Goal: Transaction & Acquisition: Purchase product/service

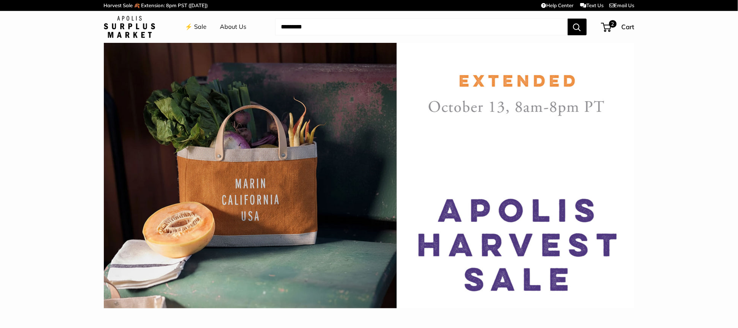
click at [343, 27] on input "Search..." at bounding box center [421, 27] width 293 height 17
paste input "**********"
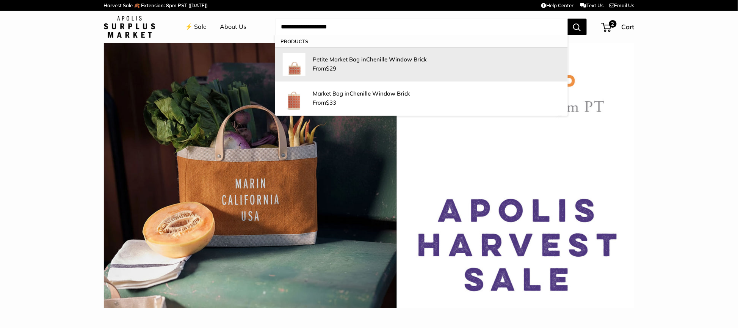
type input "**********"
click at [350, 61] on p "Petite Market Bag in Chenille Window Bric k" at bounding box center [436, 59] width 247 height 8
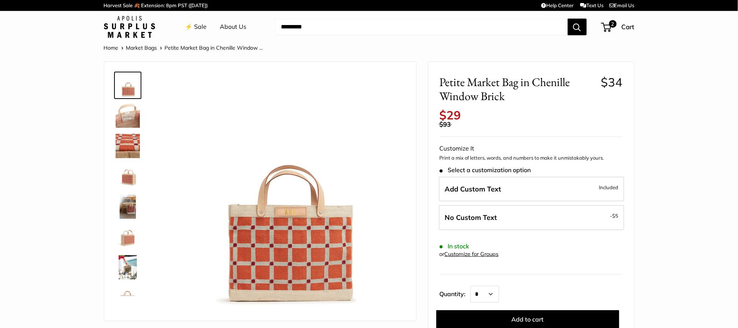
click at [331, 25] on input "Search..." at bounding box center [421, 27] width 293 height 17
paste input "**********"
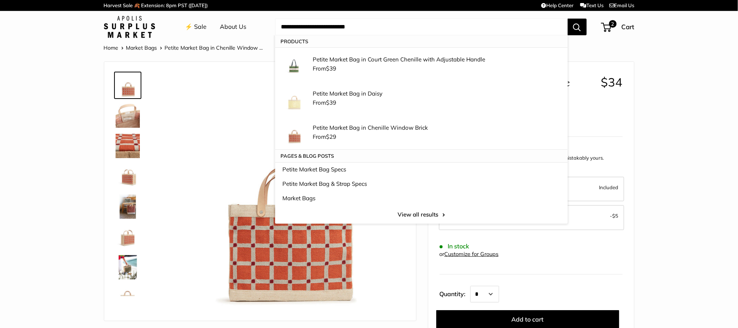
type input "**********"
click at [372, 24] on input "**********" at bounding box center [421, 27] width 293 height 17
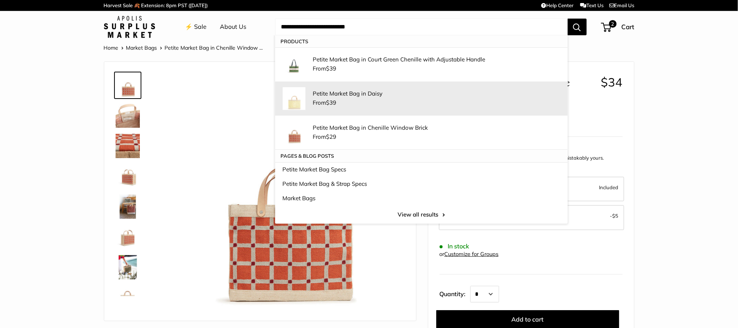
click at [407, 98] on div "Petite Market Bag in Daisy From $39" at bounding box center [436, 98] width 247 height 19
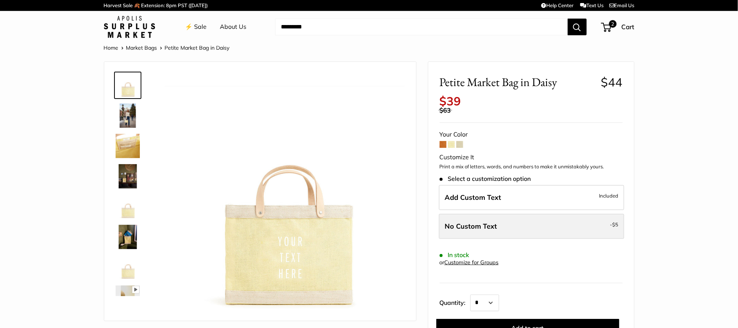
click at [524, 229] on label "No Custom Text - $5" at bounding box center [531, 226] width 185 height 25
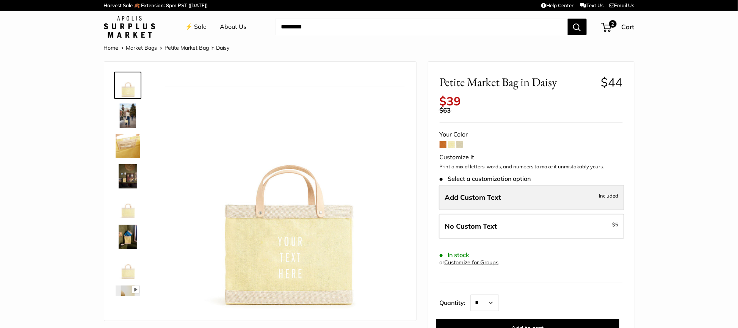
click at [529, 190] on label "Add Custom Text Included" at bounding box center [531, 197] width 185 height 25
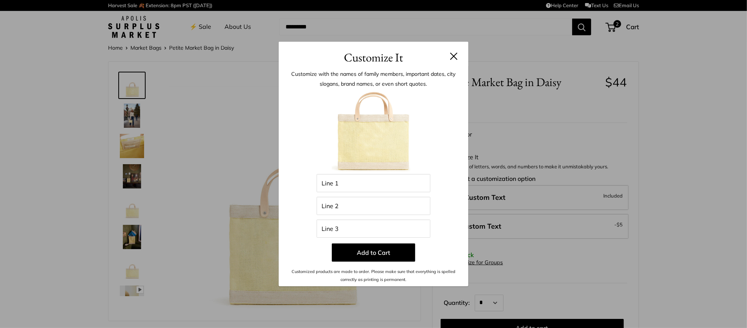
click at [450, 50] on h3 "Customize It" at bounding box center [373, 58] width 167 height 18
click at [451, 54] on button at bounding box center [454, 56] width 8 height 8
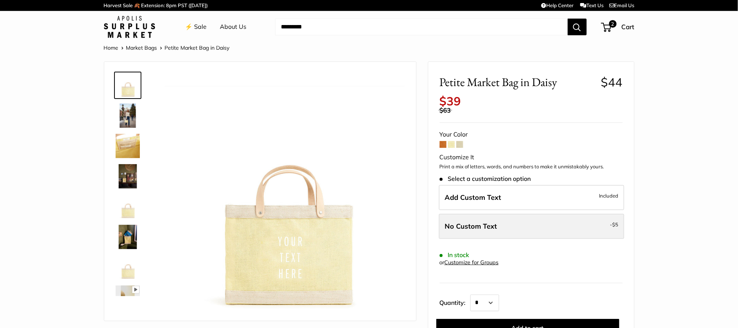
click at [535, 224] on label "No Custom Text - $5" at bounding box center [531, 226] width 185 height 25
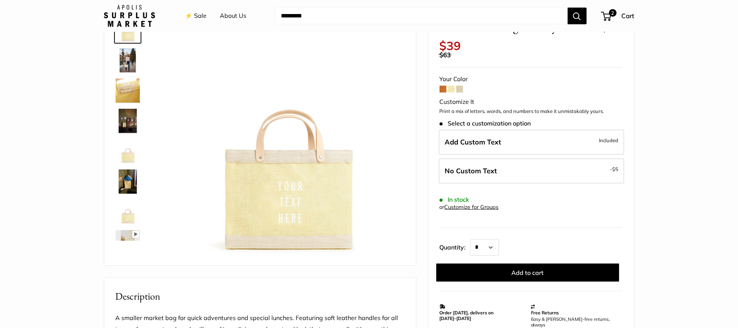
scroll to position [56, 0]
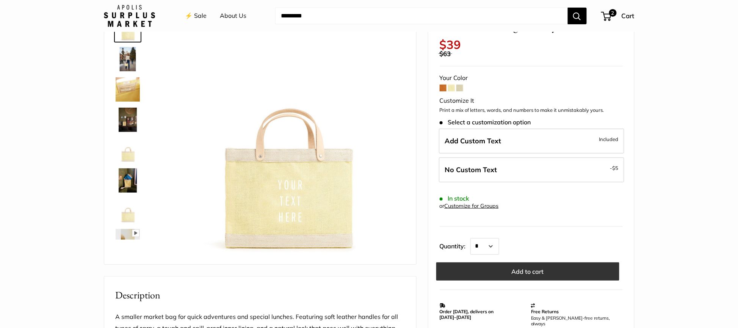
click at [526, 269] on button "Add to cart" at bounding box center [527, 271] width 183 height 18
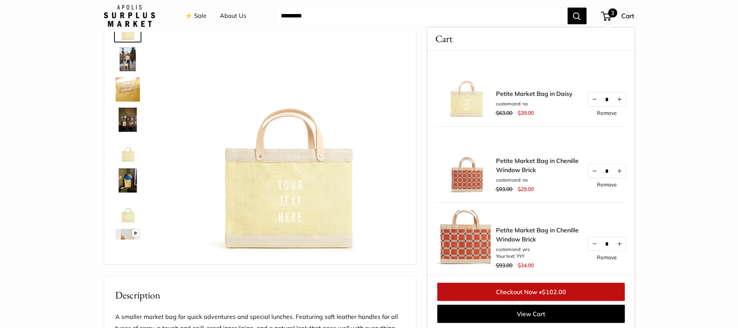
click at [658, 77] on section "Home Market Bags Petite Market Bag in Daisy Pause Play" at bounding box center [369, 312] width 738 height 652
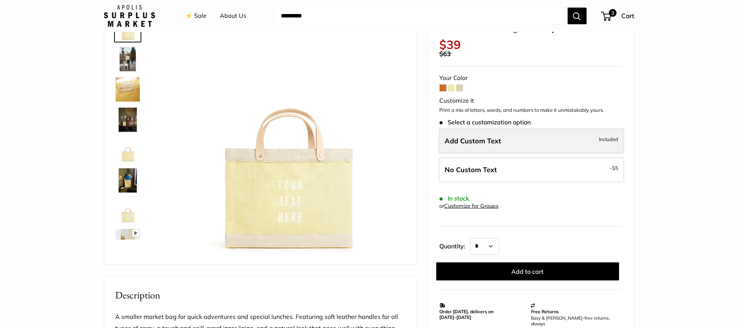
click at [547, 138] on label "Add Custom Text Included" at bounding box center [531, 140] width 185 height 25
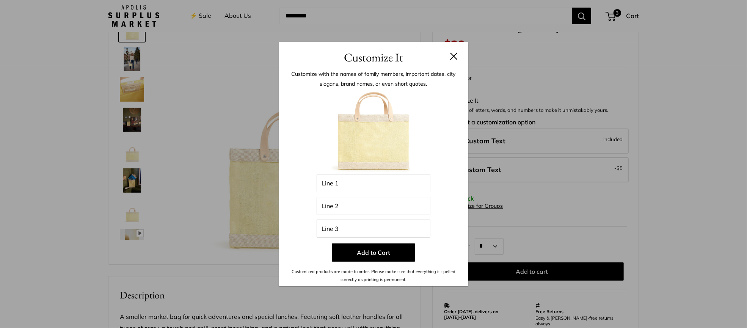
click at [425, 171] on div at bounding box center [373, 132] width 167 height 83
click at [414, 180] on input "Line 1" at bounding box center [373, 183] width 114 height 18
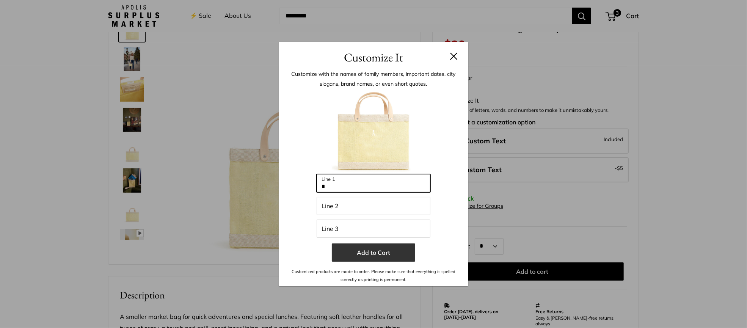
type input "*"
click at [373, 258] on button "Add to Cart" at bounding box center [373, 252] width 83 height 18
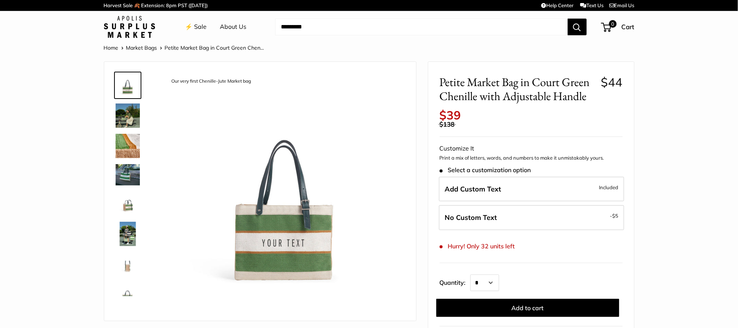
click at [410, 27] on input "Search..." at bounding box center [421, 27] width 293 height 17
type input "*"
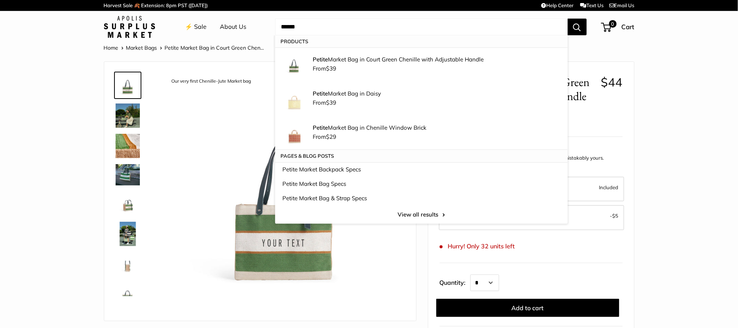
type input "******"
click at [578, 25] on button "Search" at bounding box center [577, 27] width 19 height 17
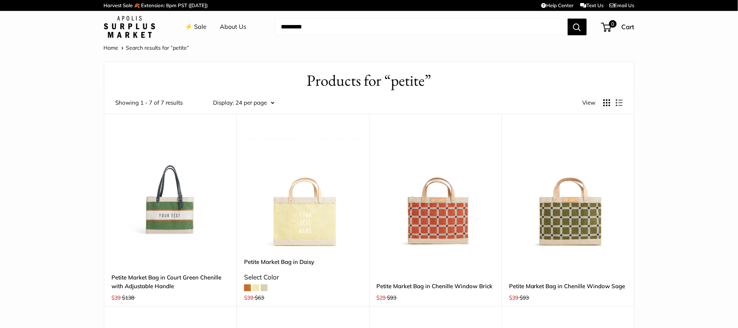
click at [201, 28] on link "⚡️ Sale" at bounding box center [196, 26] width 22 height 11
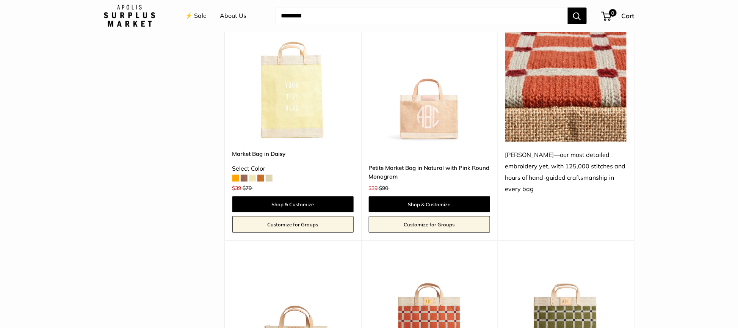
scroll to position [1308, 0]
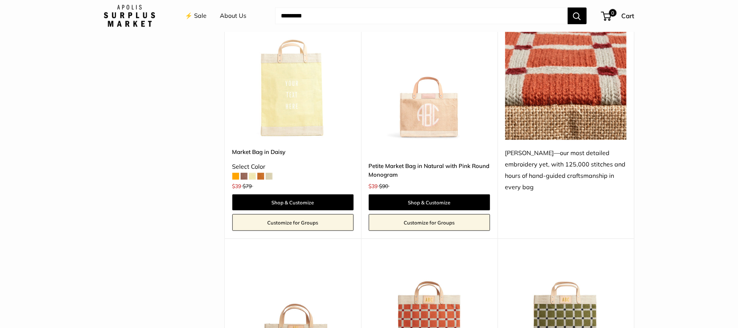
click at [0, 0] on img at bounding box center [0, 0] width 0 height 0
click at [457, 204] on link "Shop & Customize" at bounding box center [429, 202] width 121 height 16
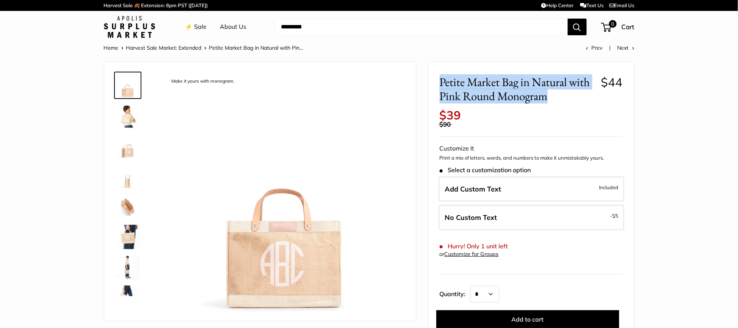
drag, startPoint x: 441, startPoint y: 77, endPoint x: 558, endPoint y: 97, distance: 118.0
click at [558, 97] on span "Petite Market Bag in Natural with Pink Round Monogram" at bounding box center [518, 89] width 156 height 28
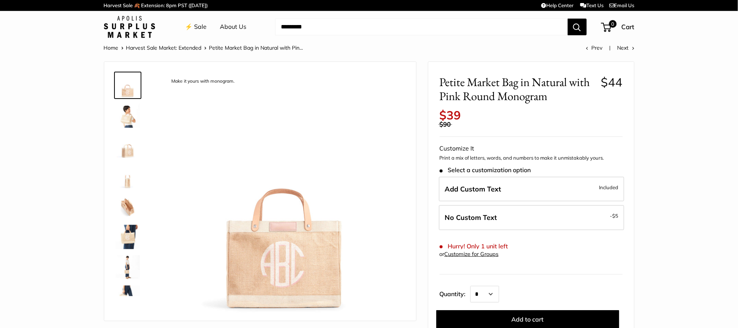
click at [369, 27] on input "Search..." at bounding box center [421, 27] width 293 height 17
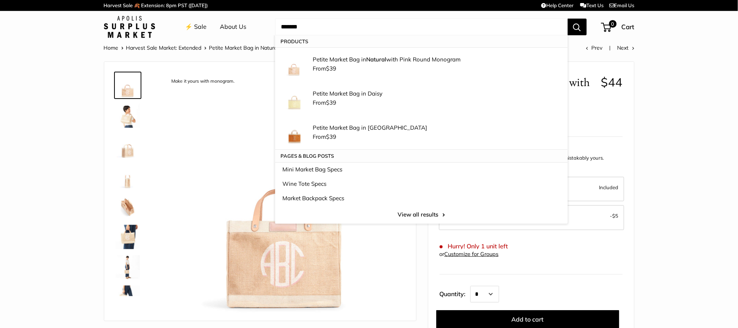
type input "*******"
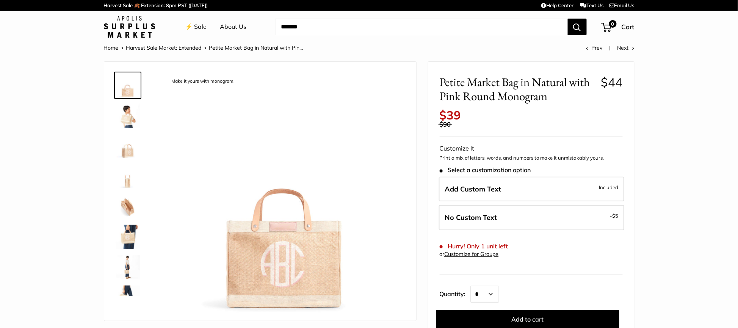
click at [195, 25] on link "⚡️ Sale" at bounding box center [196, 26] width 22 height 11
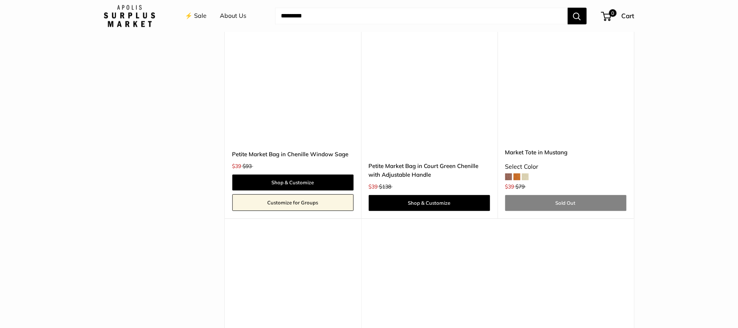
scroll to position [1990, 0]
